Goal: Find specific page/section: Find specific page/section

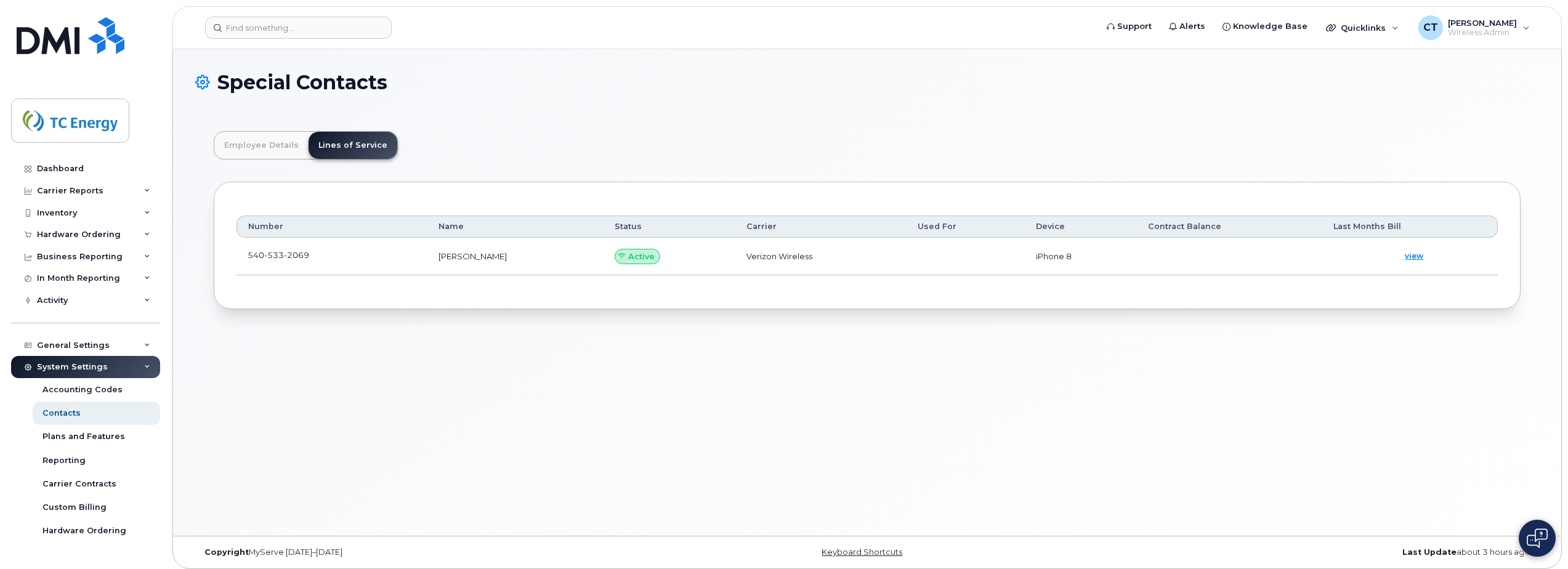
scroll to position [36, 0]
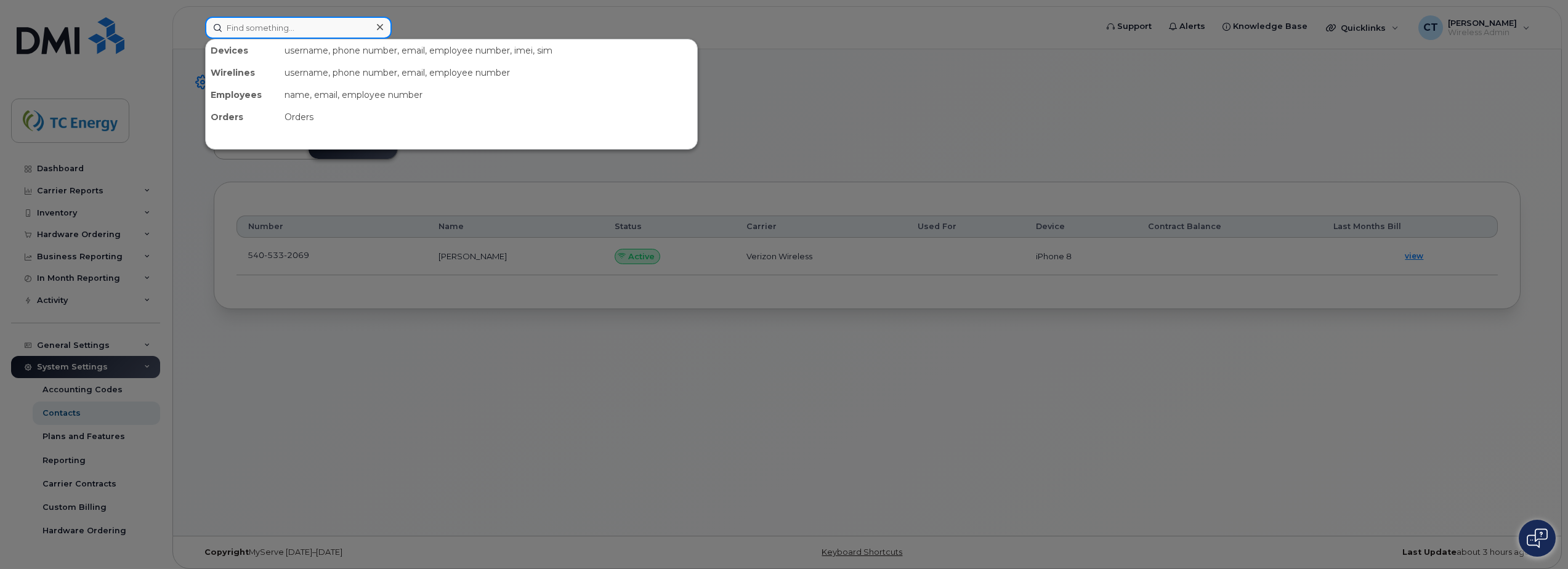
click at [317, 30] on input at bounding box center [298, 27] width 187 height 22
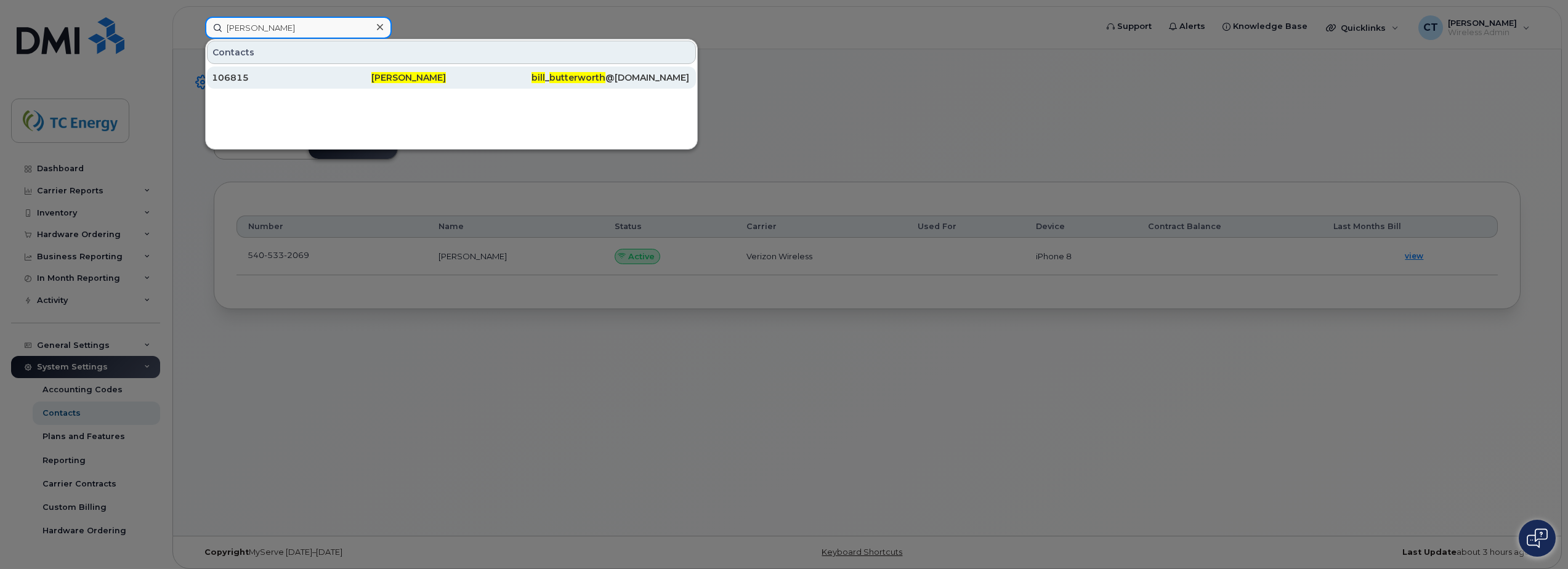
type input "bill butterworth"
click at [375, 79] on span "Bill Butterworth" at bounding box center [408, 78] width 75 height 11
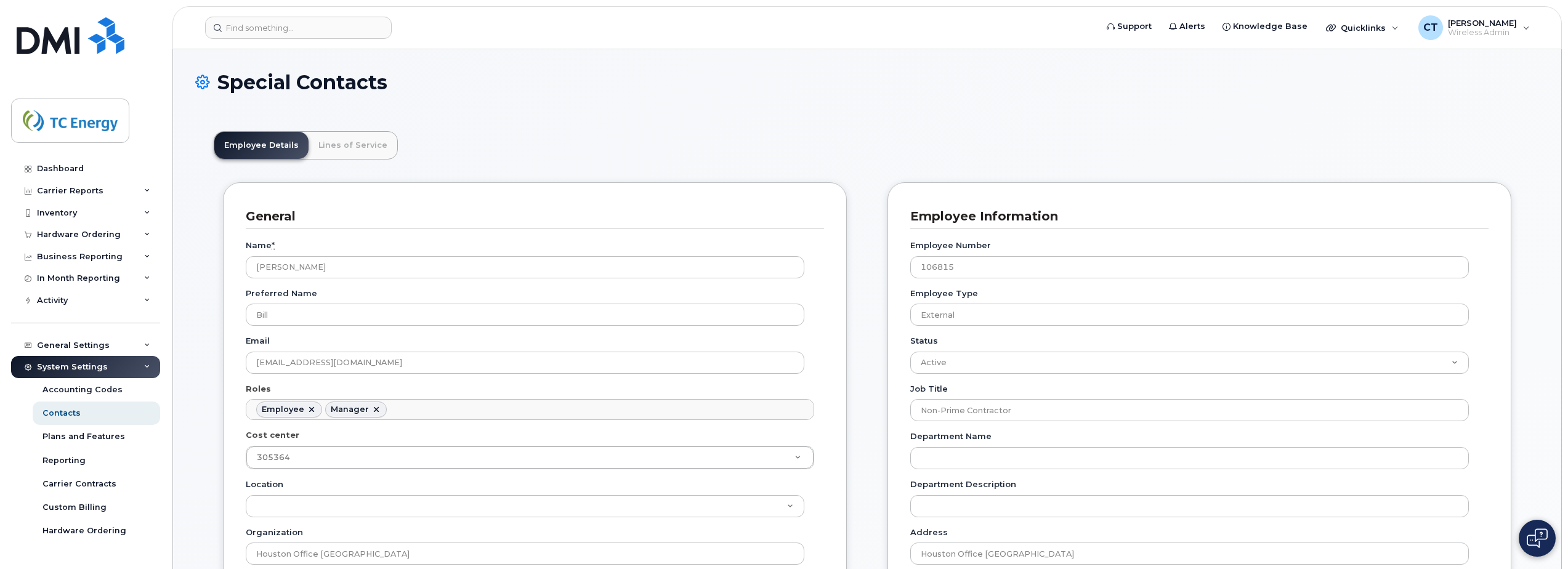
scroll to position [36, 0]
click at [368, 148] on link "Lines of Service" at bounding box center [353, 145] width 89 height 27
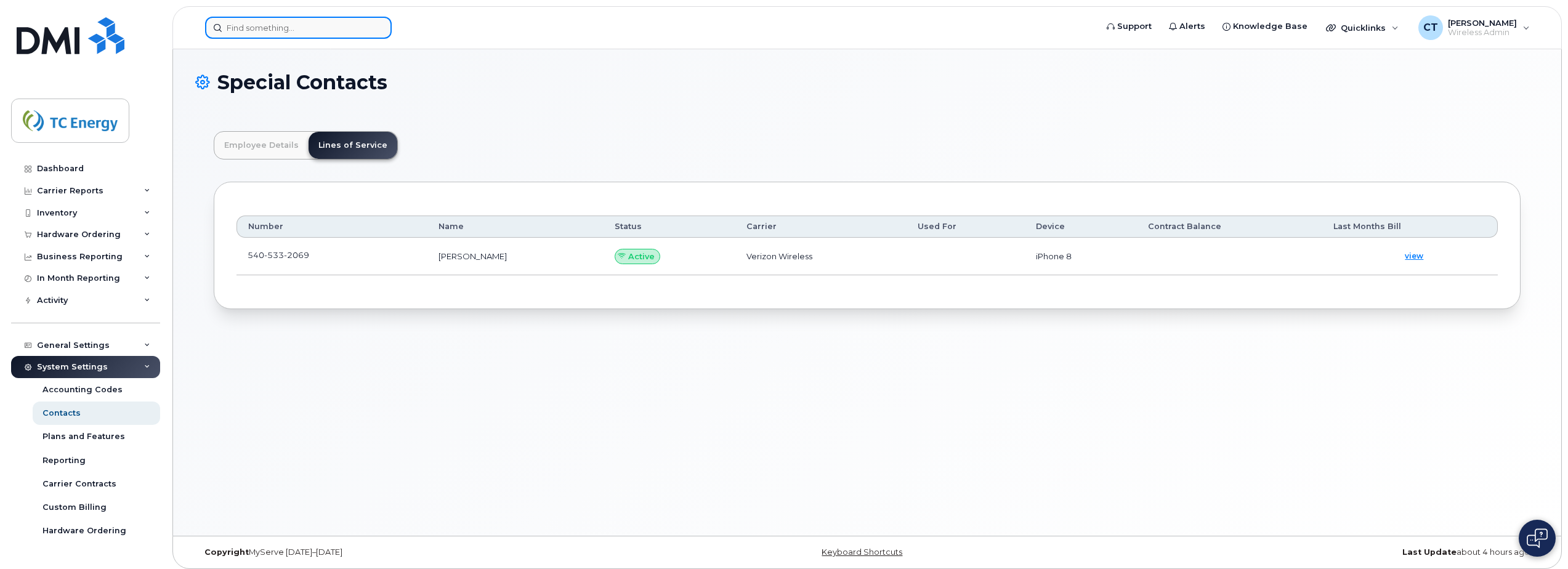
click at [286, 29] on input at bounding box center [298, 27] width 187 height 22
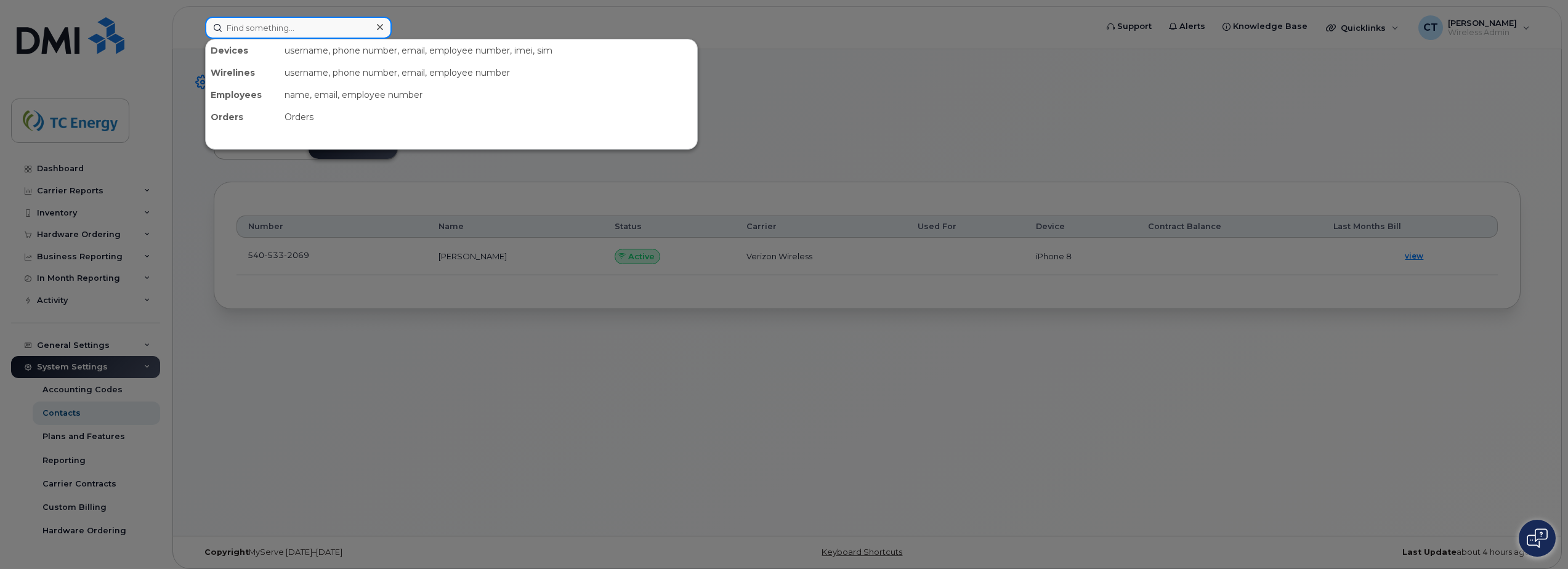
paste input "[PERSON_NAME][EMAIL_ADDRESS][DOMAIN_NAME]"
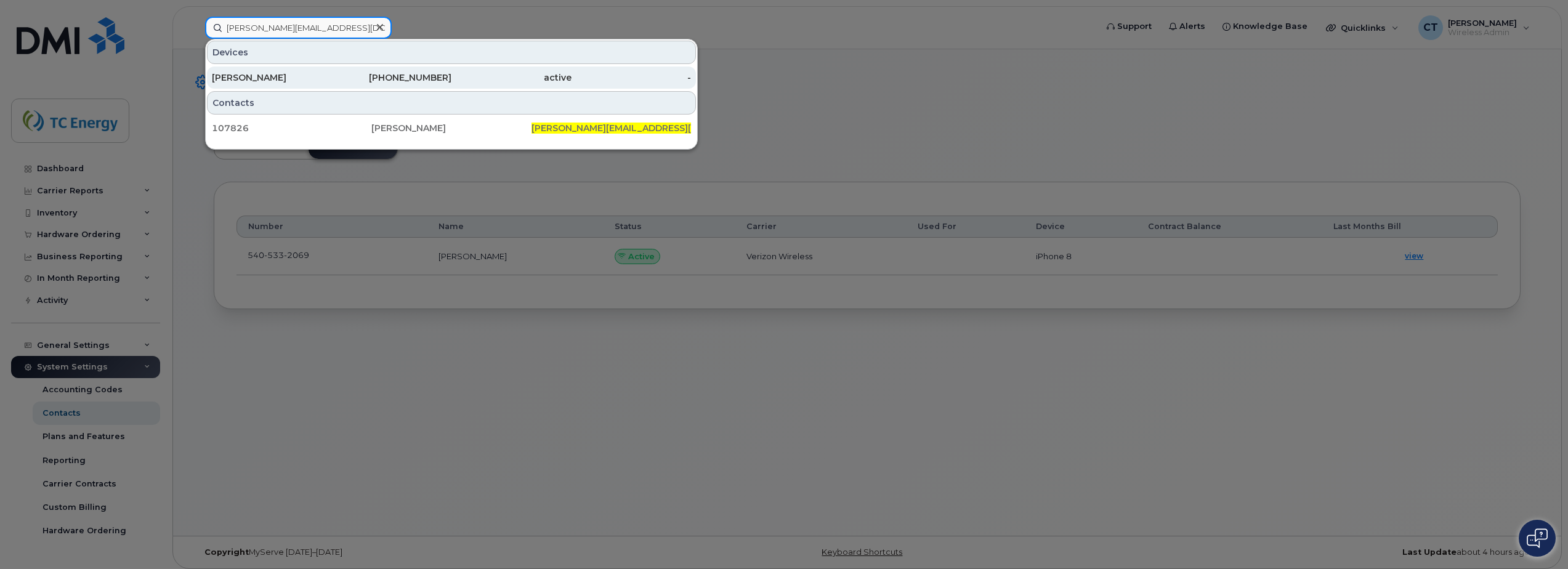
type input "[PERSON_NAME][EMAIL_ADDRESS][DOMAIN_NAME]"
click at [324, 79] on div "[PERSON_NAME]" at bounding box center [271, 78] width 120 height 12
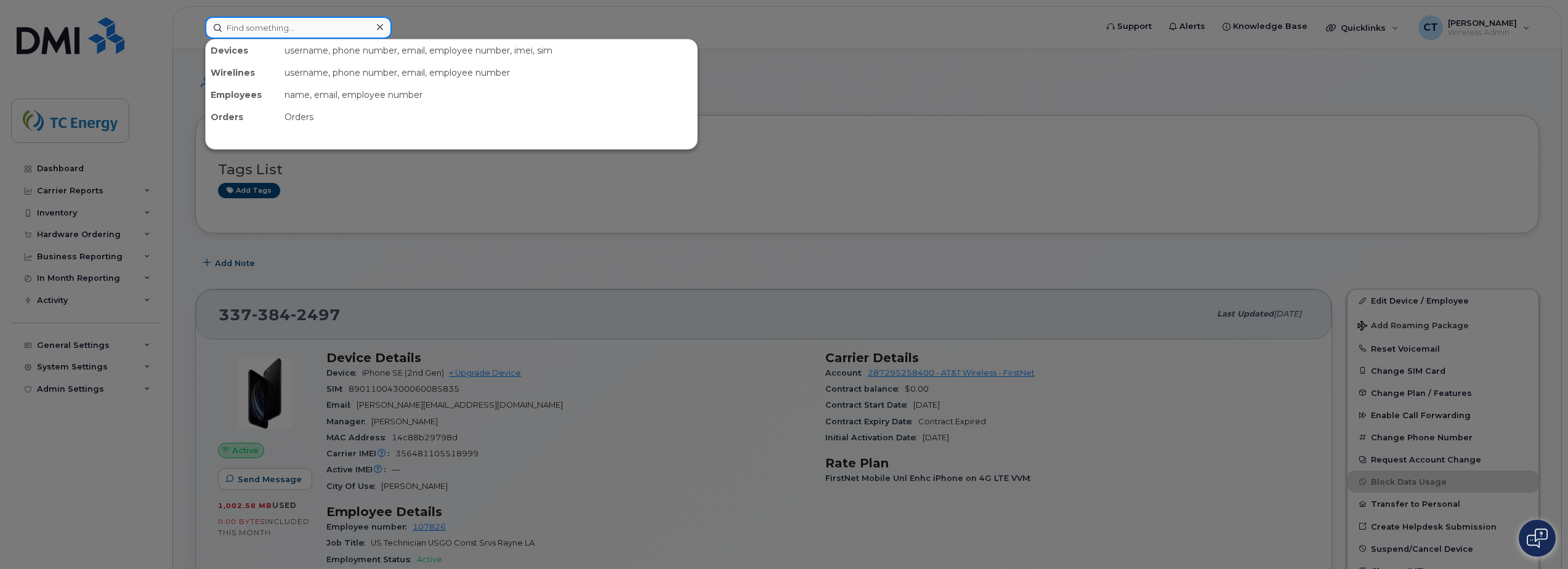
click at [335, 24] on input at bounding box center [298, 27] width 187 height 22
paste input "[EMAIL_ADDRESS][DOMAIN_NAME]"
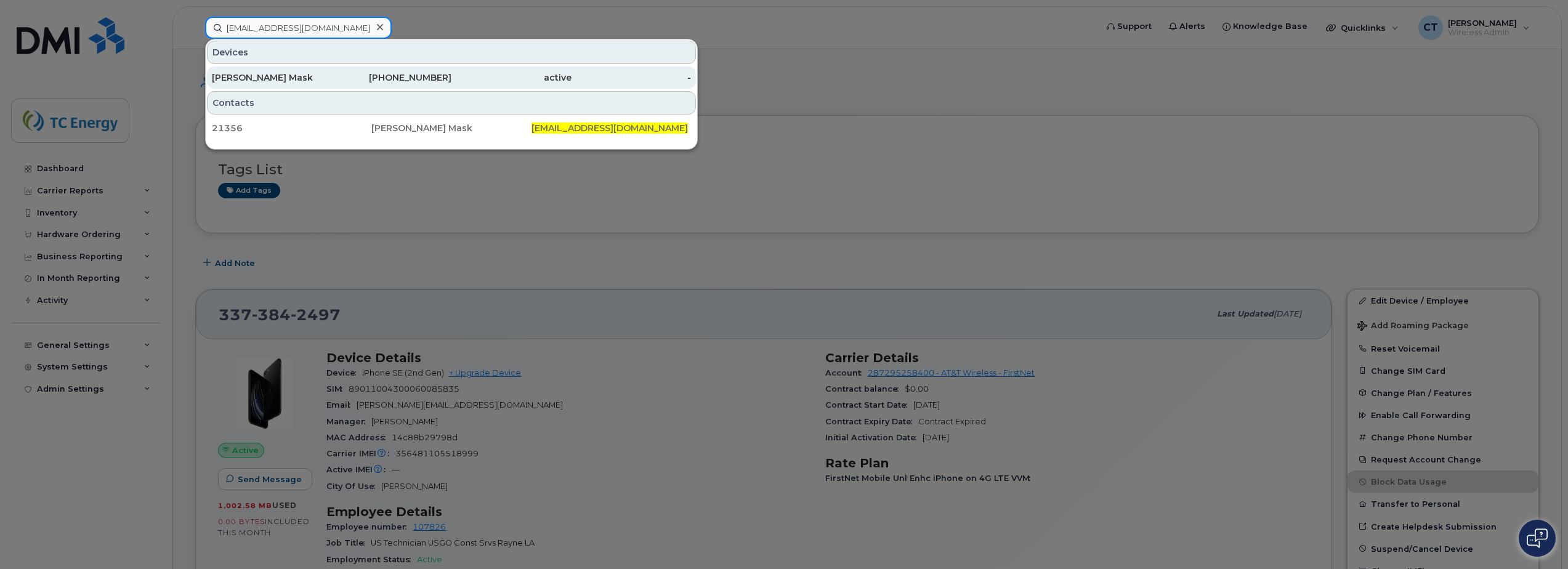
type input "[EMAIL_ADDRESS][DOMAIN_NAME]"
click at [332, 80] on link "[PERSON_NAME] Mask [PHONE_NUMBER] active -" at bounding box center [451, 77] width 489 height 22
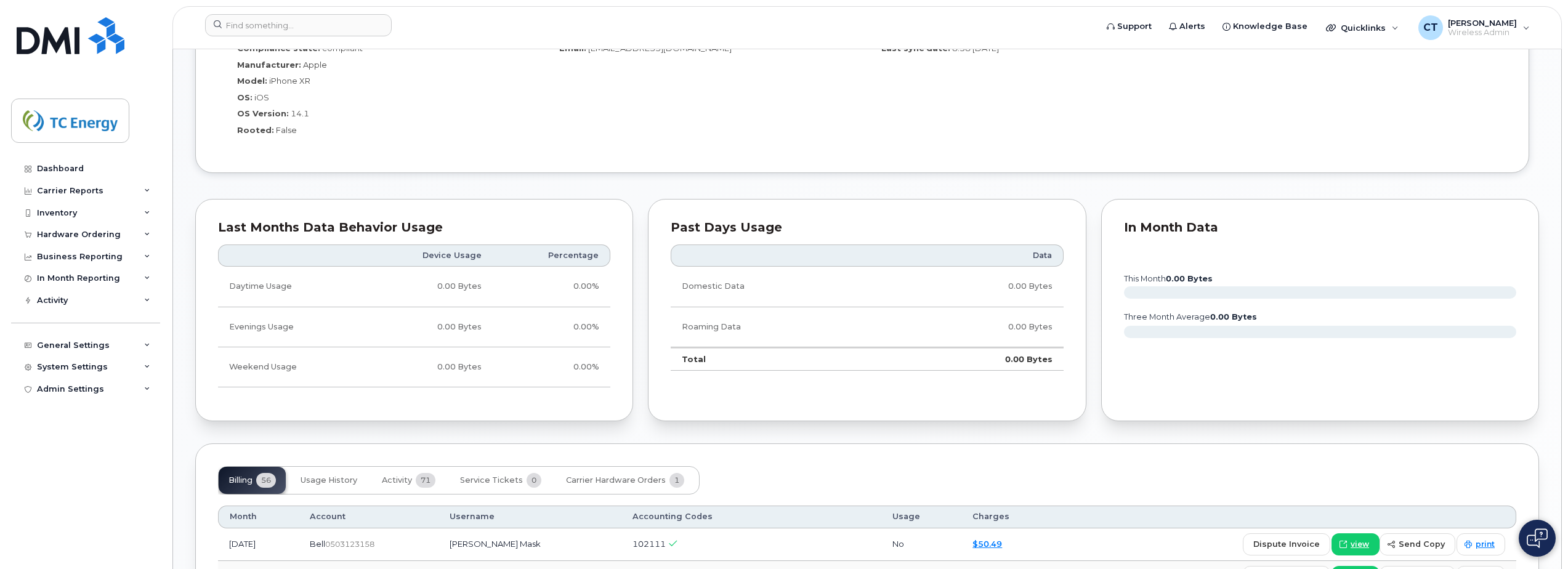
scroll to position [862, 0]
